Goal: Task Accomplishment & Management: Manage account settings

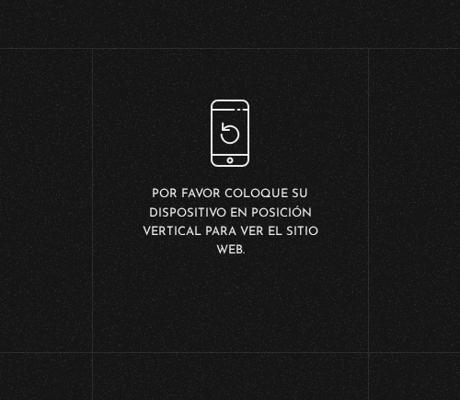
click at [302, 222] on p "Por favor coloque su dispositivo en posición vertical para ver el sitio web." at bounding box center [230, 222] width 184 height 75
click at [239, 145] on div "Por favor coloque su dispositivo en posición vertical para ver el sitio web." at bounding box center [230, 179] width 184 height 160
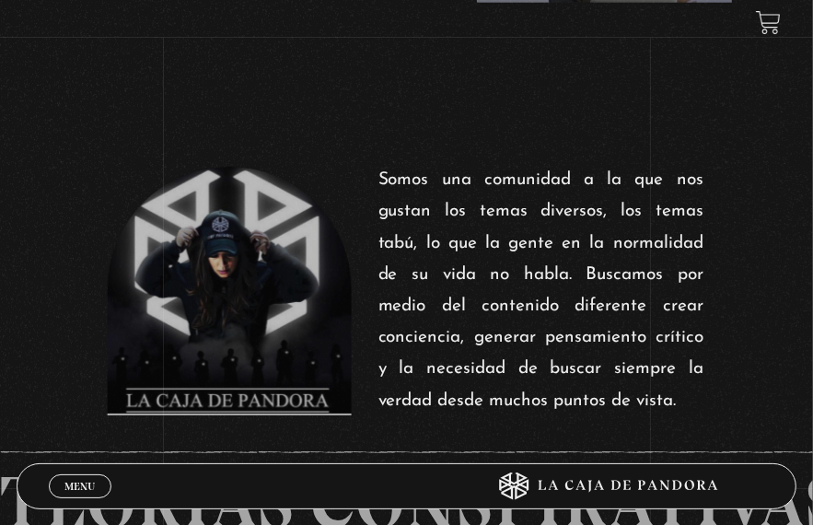
scroll to position [368, 0]
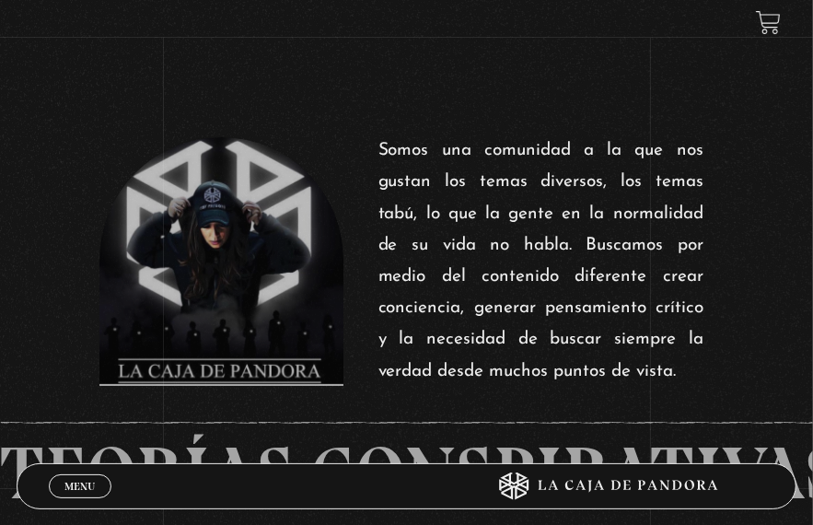
click at [90, 399] on span "Menu" at bounding box center [79, 486] width 30 height 11
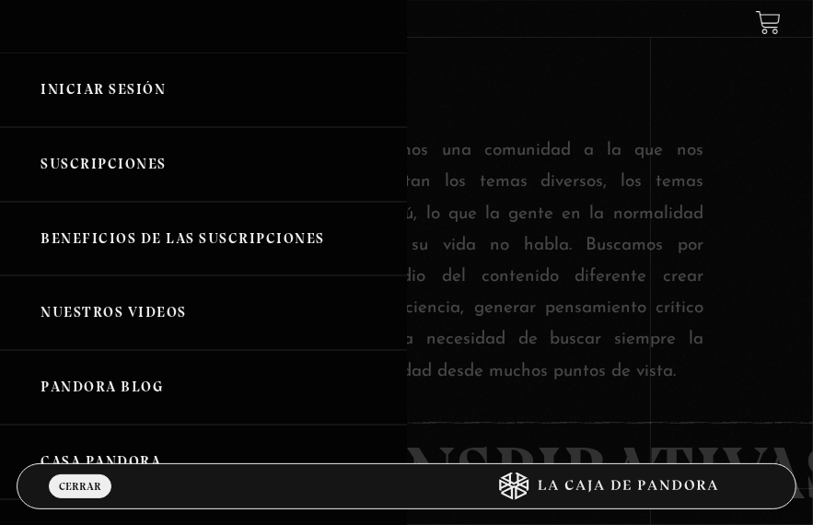
click at [137, 163] on link "Suscripciones" at bounding box center [203, 164] width 407 height 75
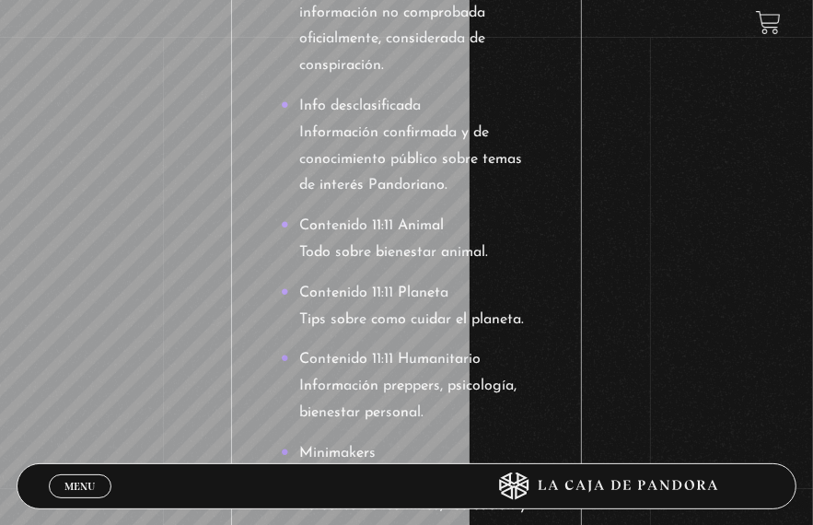
scroll to position [737, 0]
